Goal: Task Accomplishment & Management: Manage account settings

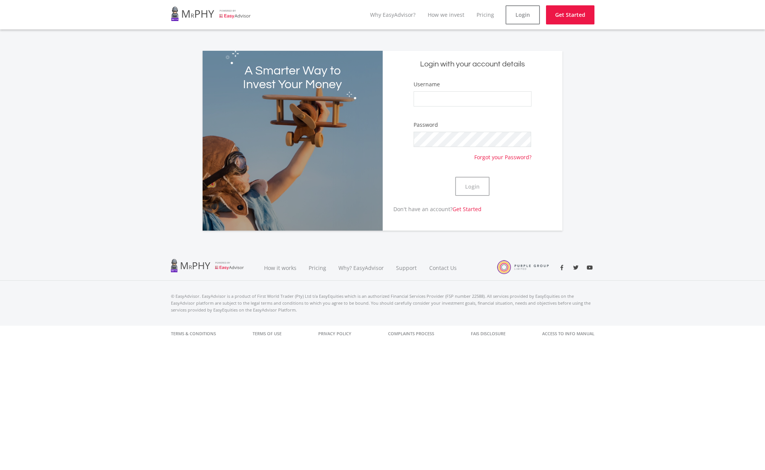
click at [438, 101] on input "Username" at bounding box center [472, 98] width 118 height 15
type input "wfongchong"
click at [455, 177] on button "Login" at bounding box center [472, 186] width 34 height 19
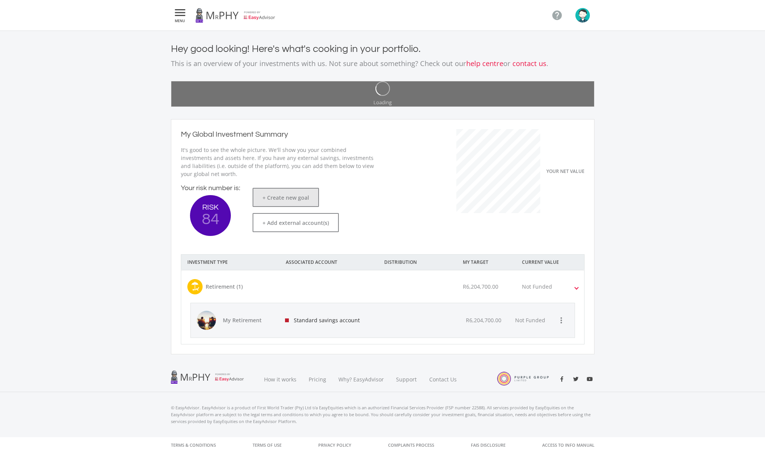
scroll to position [107, 209]
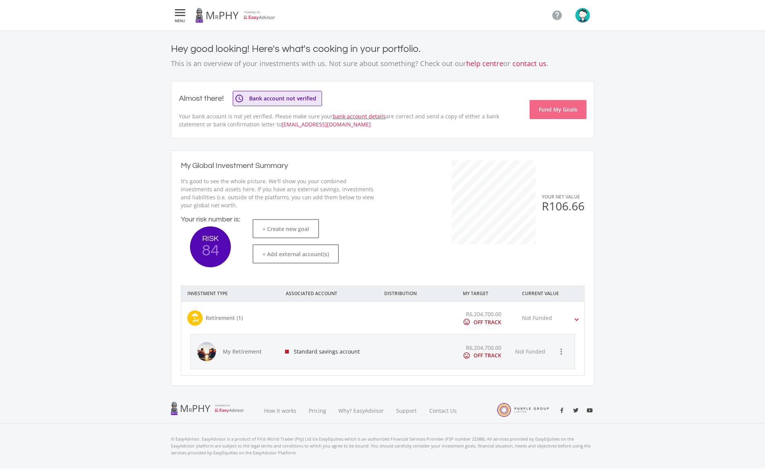
click at [355, 115] on link "bank account details" at bounding box center [359, 116] width 53 height 7
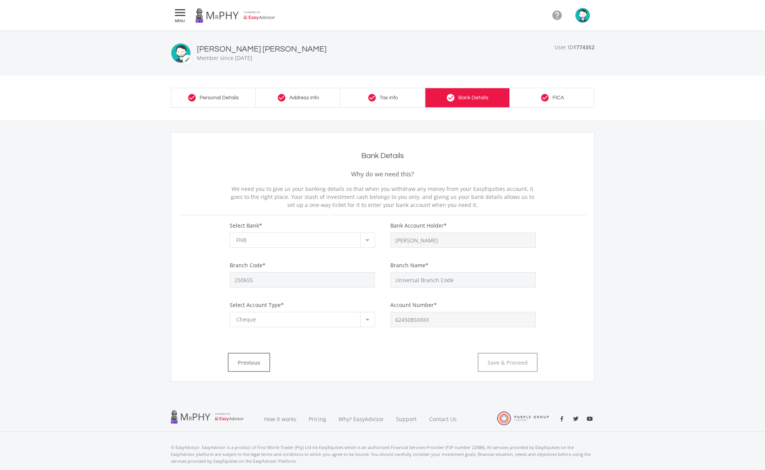
click at [388, 171] on strong "Why do we need this?" at bounding box center [382, 174] width 63 height 8
click at [325, 235] on div "FNB" at bounding box center [298, 240] width 124 height 14
click at [364, 239] on div at bounding box center [367, 240] width 14 height 14
click at [566, 93] on link "check_circle FICA" at bounding box center [552, 97] width 85 height 19
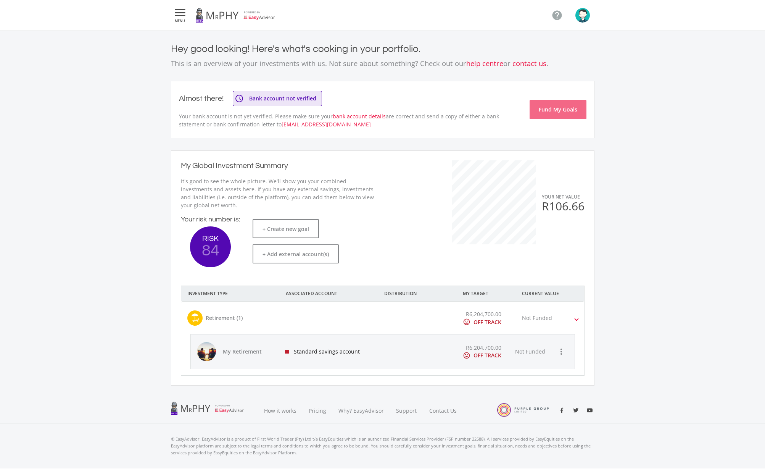
scroll to position [14, 0]
